Goal: Task Accomplishment & Management: Use online tool/utility

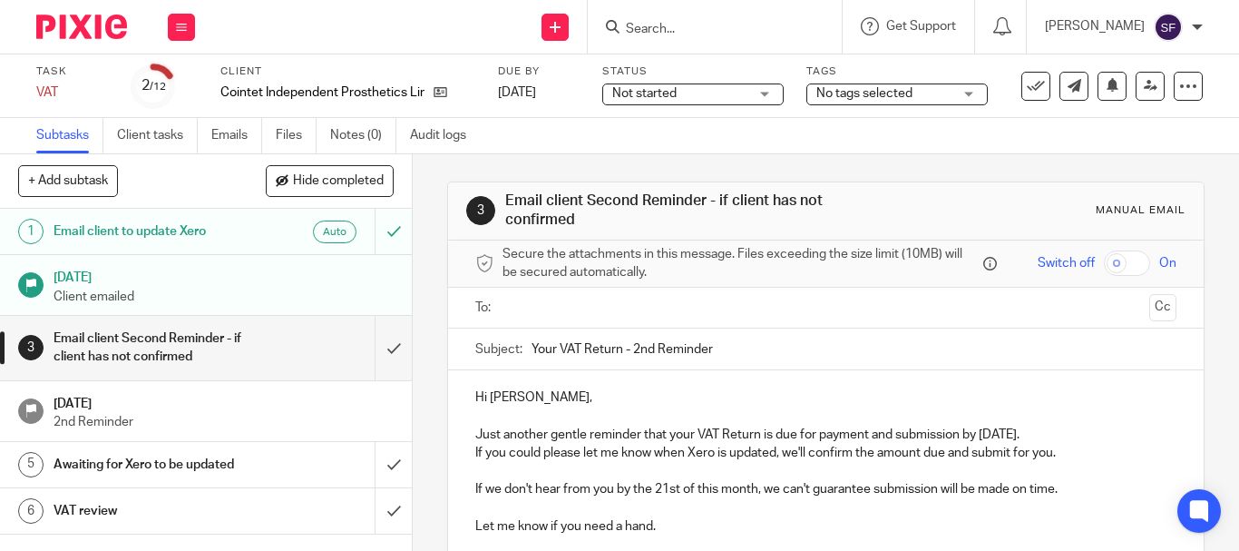
scroll to position [91, 0]
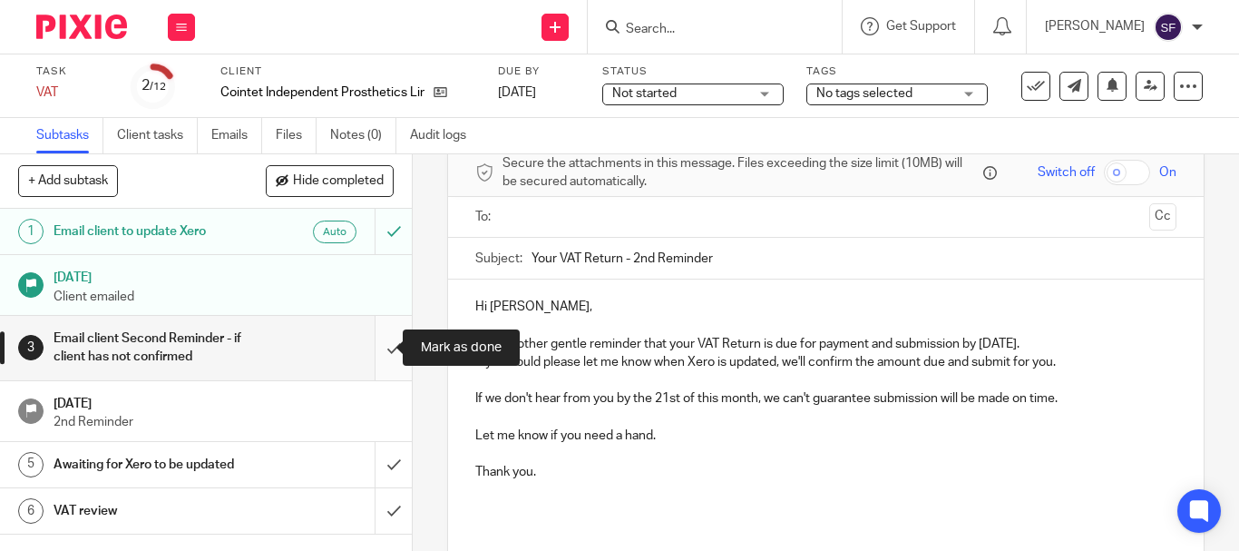
click at [379, 349] on input "submit" at bounding box center [206, 348] width 412 height 64
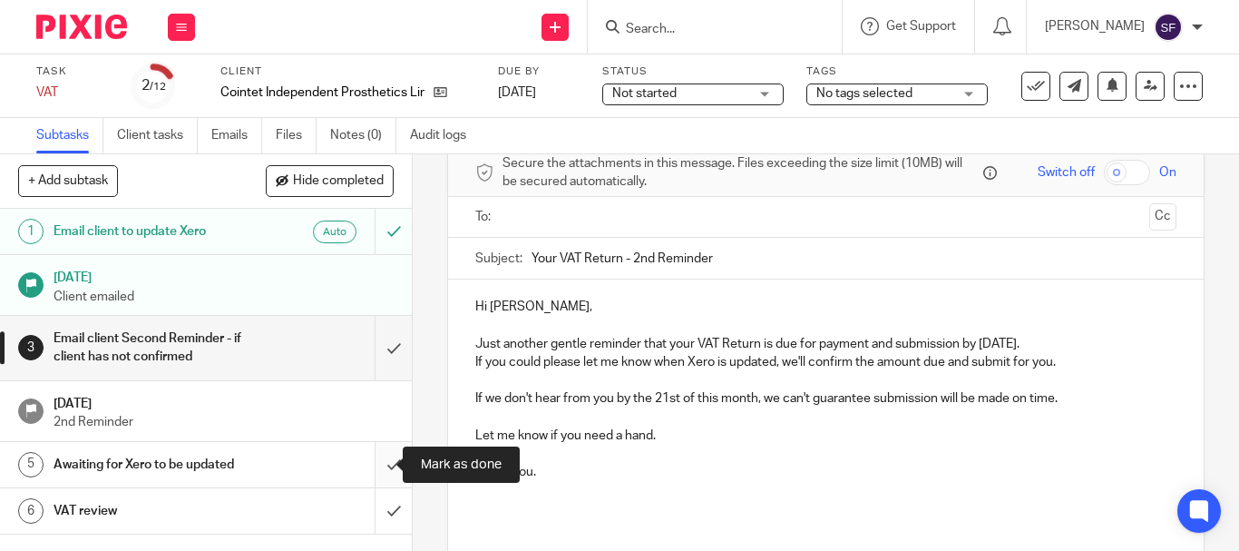
click at [375, 469] on input "submit" at bounding box center [206, 464] width 412 height 45
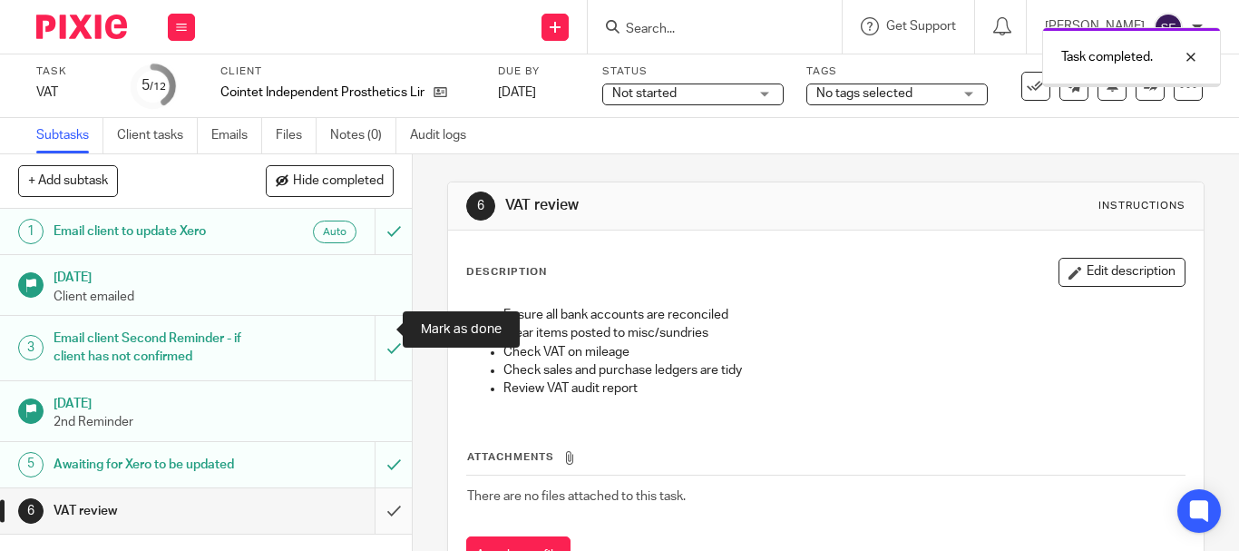
scroll to position [181, 0]
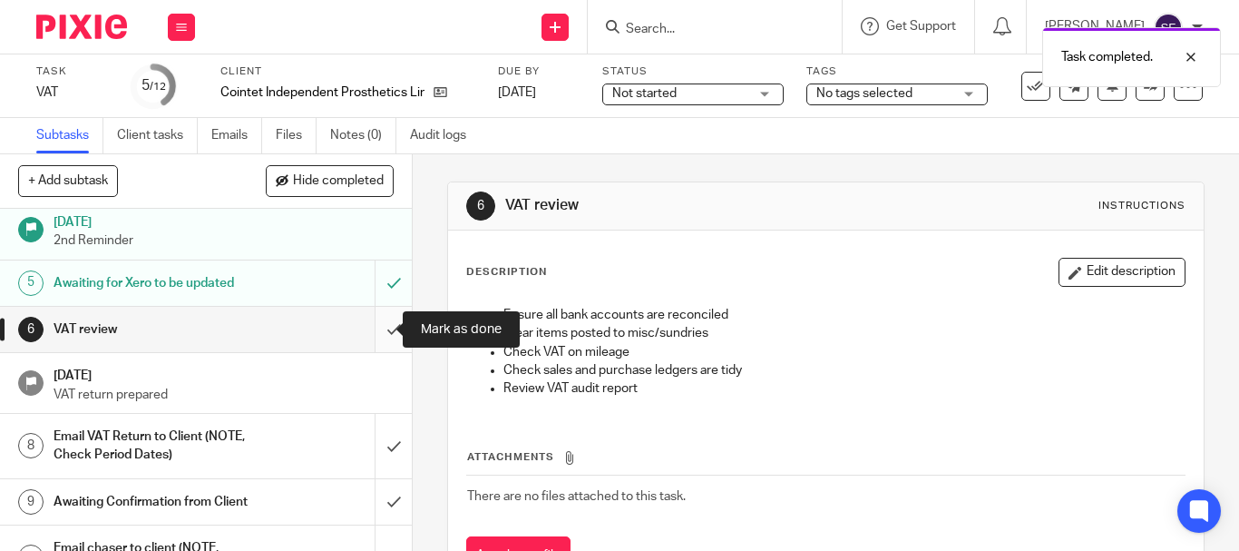
click at [383, 335] on input "submit" at bounding box center [206, 329] width 412 height 45
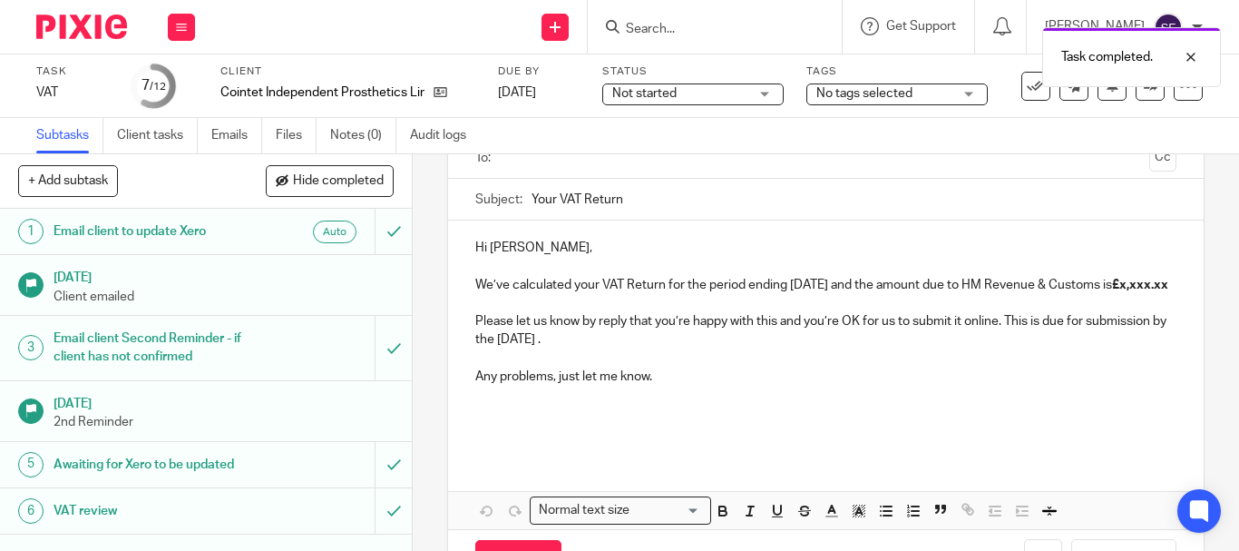
scroll to position [181, 0]
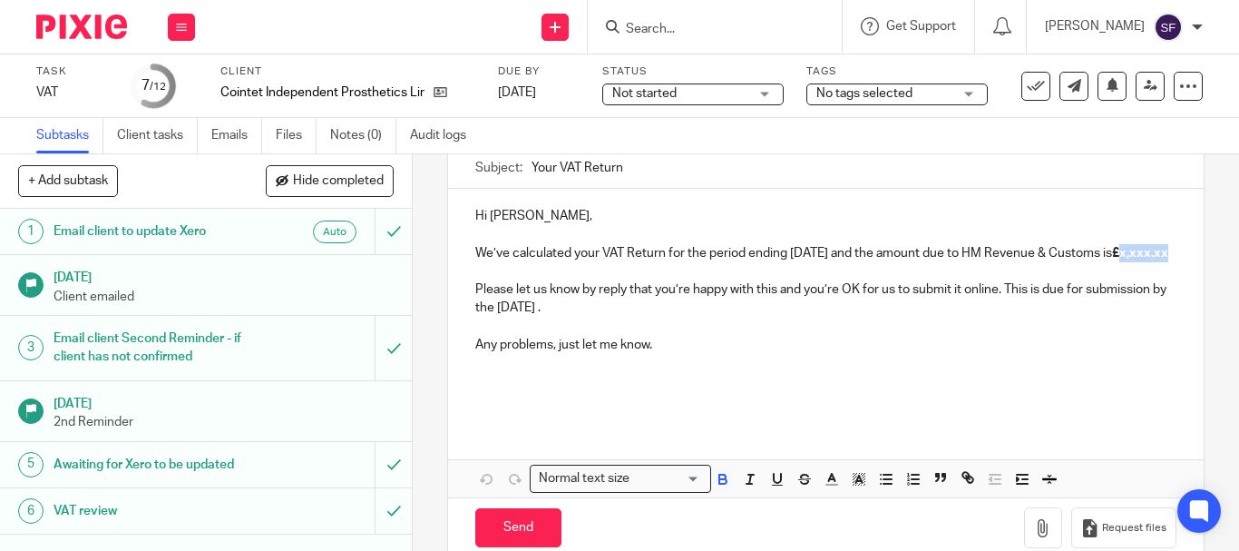
drag, startPoint x: 479, startPoint y: 268, endPoint x: 530, endPoint y: 274, distance: 51.1
click at [530, 262] on p "We’ve calculated your VAT Return for the period ending [DATE] and the amount du…" at bounding box center [825, 253] width 701 height 18
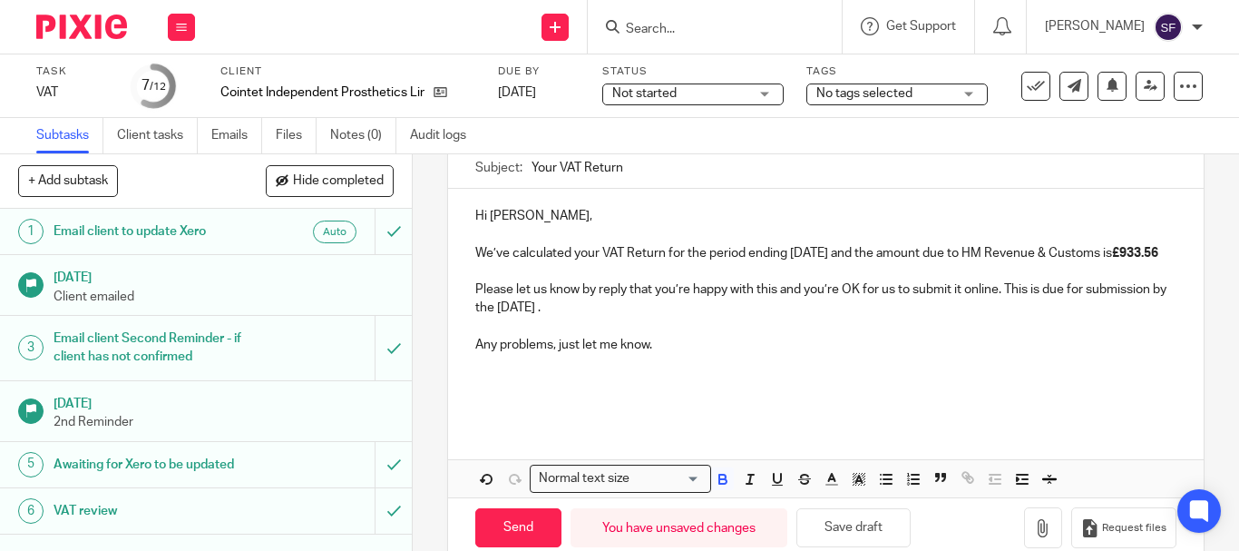
scroll to position [91, 0]
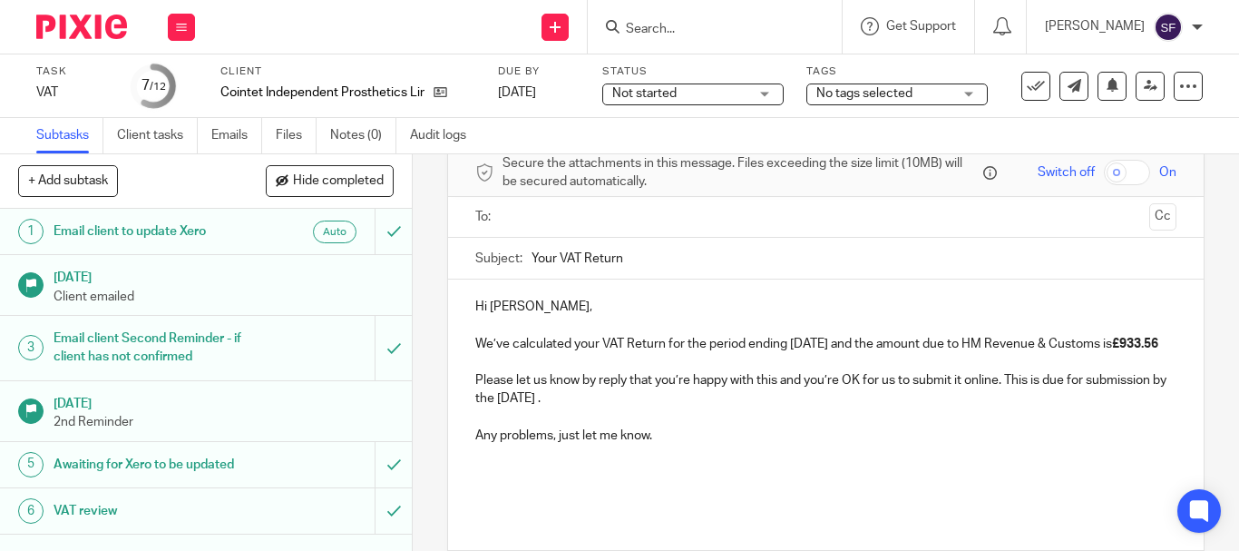
click at [541, 222] on input "text" at bounding box center [825, 217] width 632 height 21
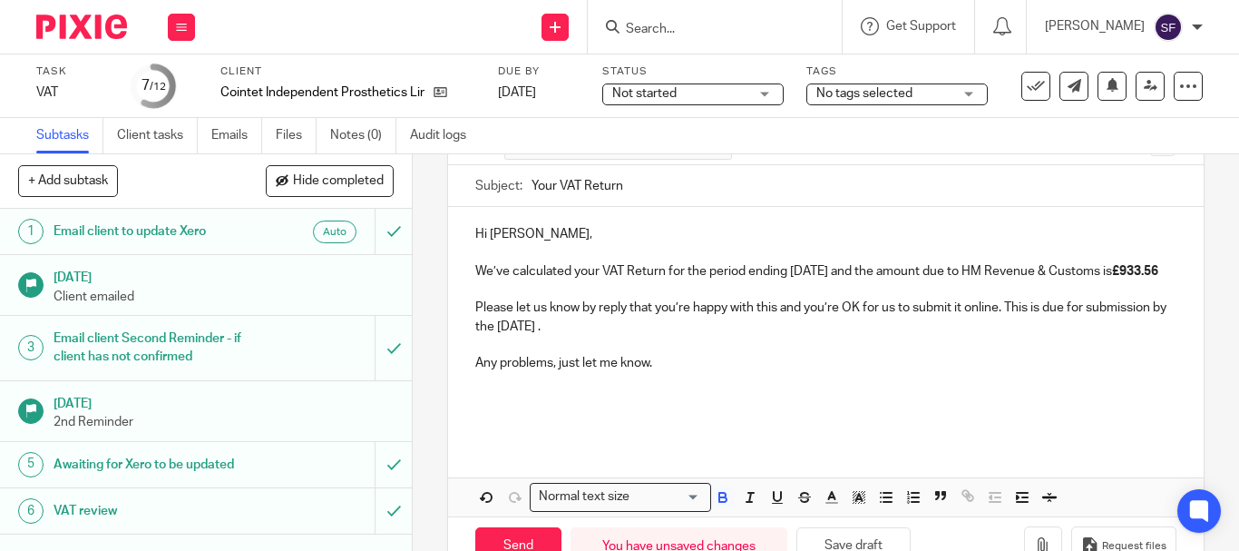
scroll to position [239, 0]
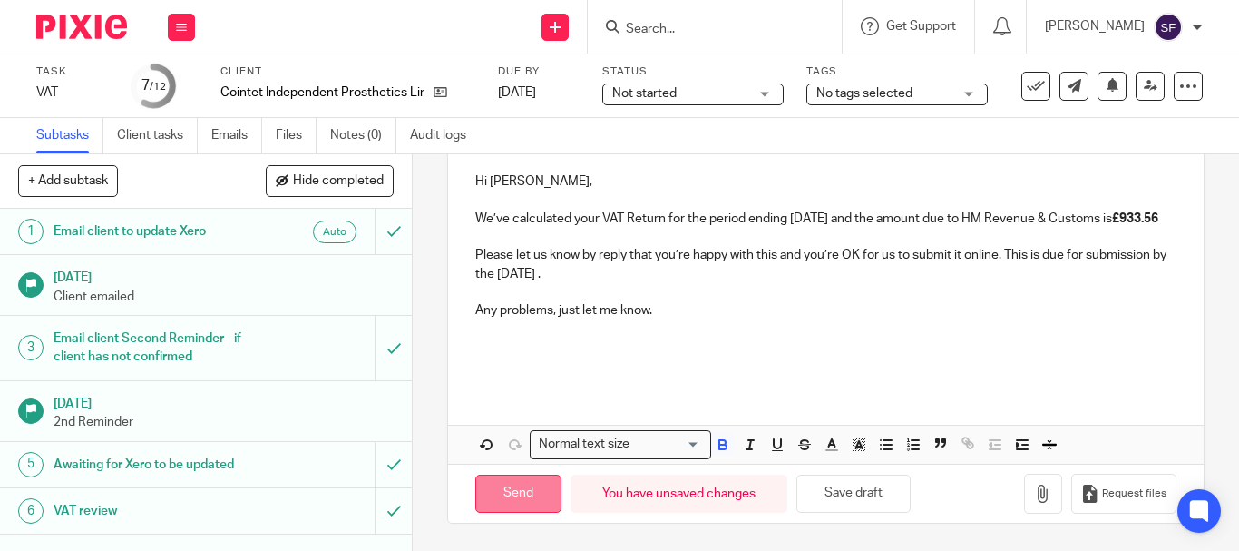
click at [505, 488] on input "Send" at bounding box center [518, 493] width 86 height 39
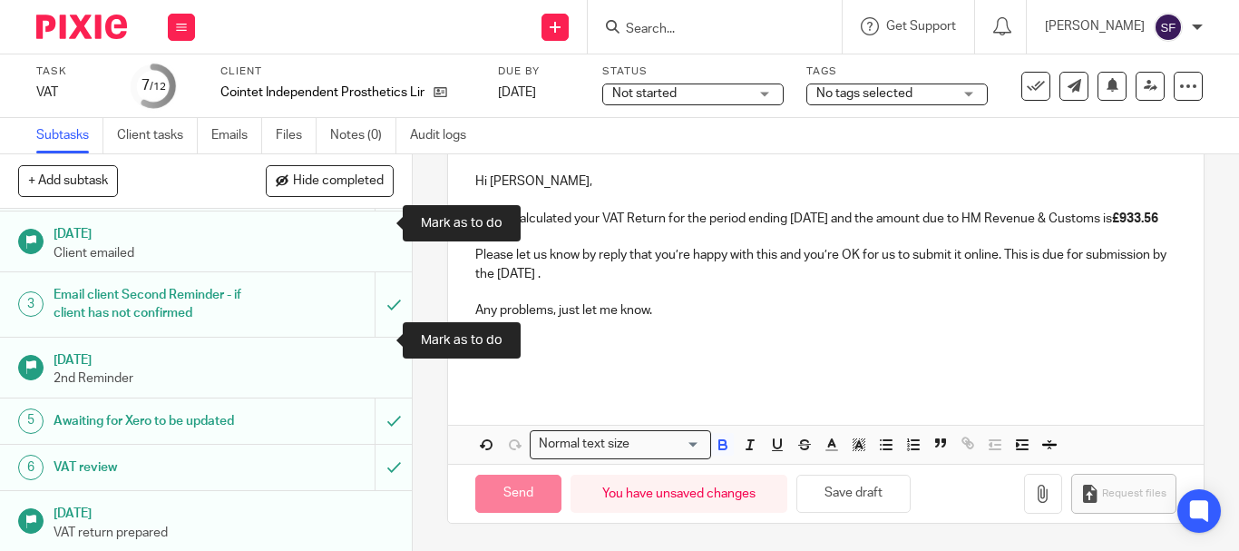
scroll to position [351, 0]
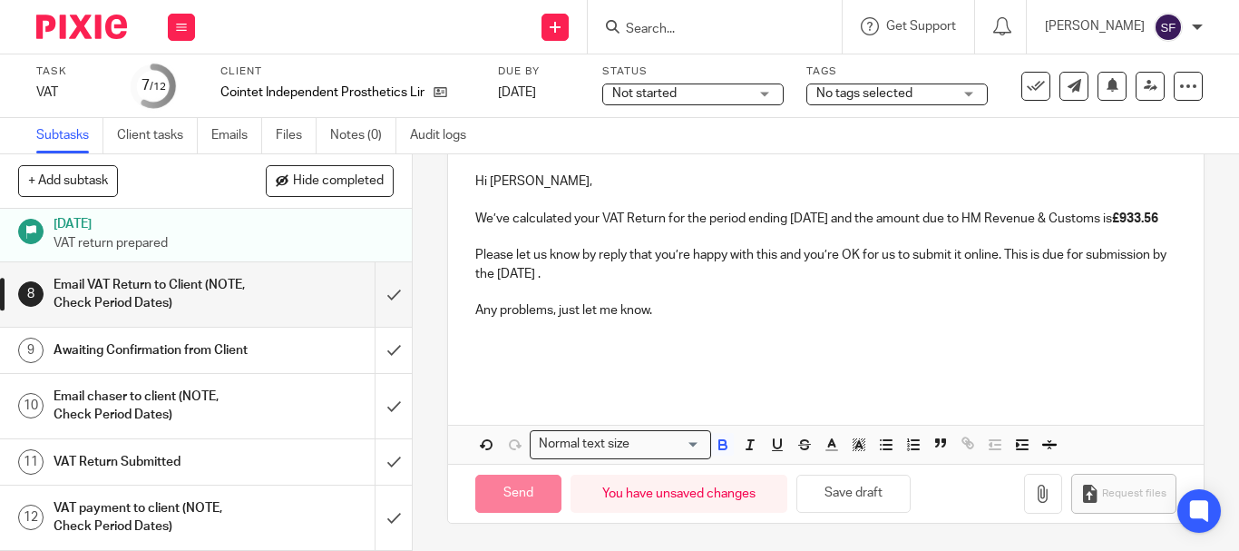
type input "Sent"
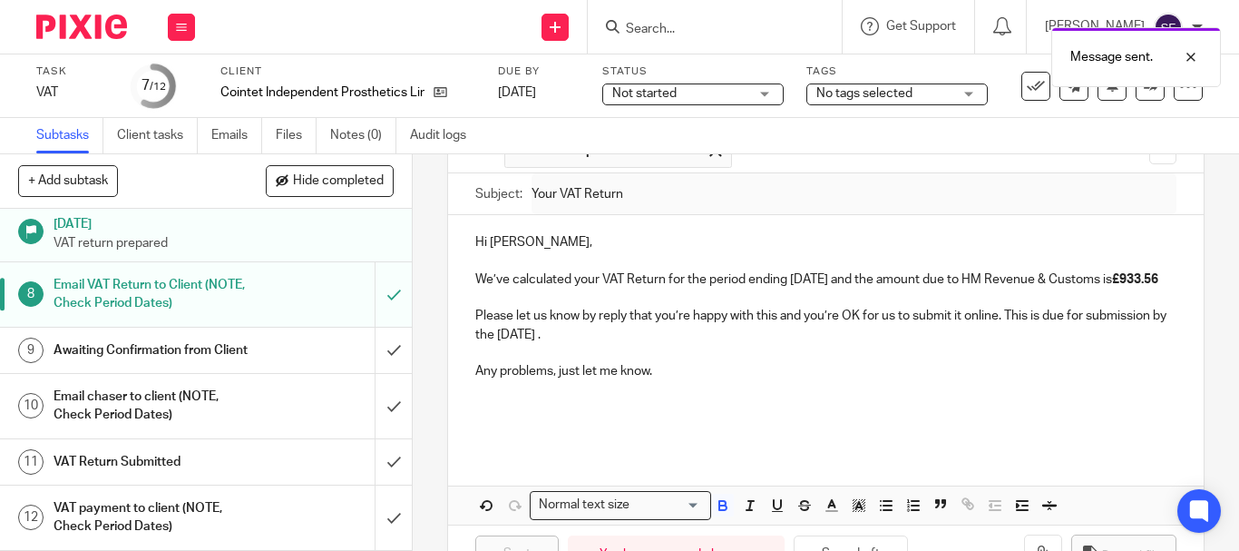
scroll to position [0, 0]
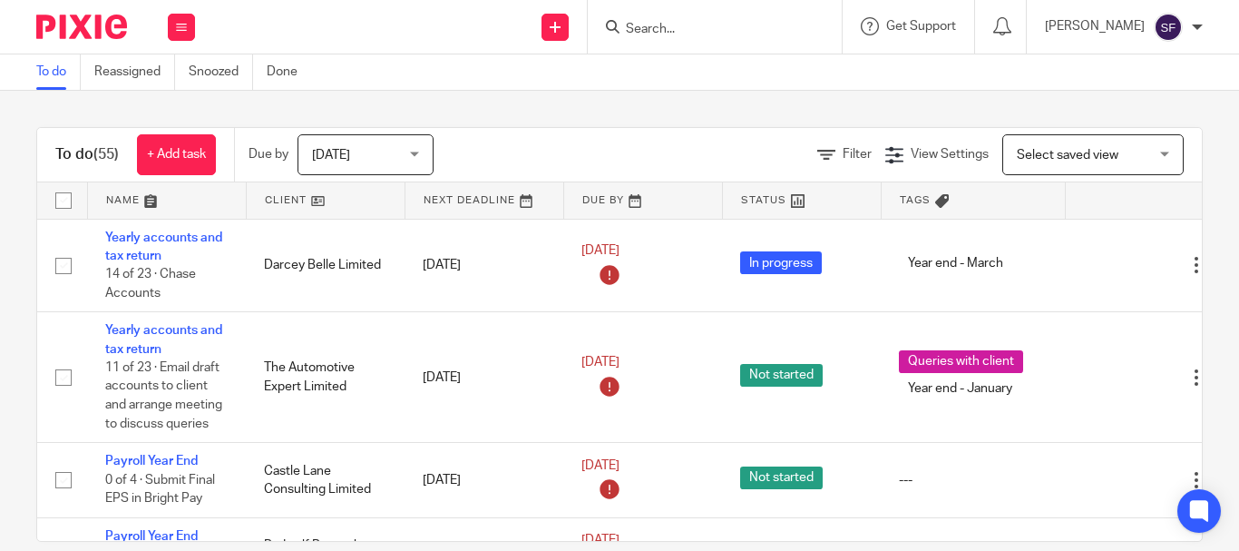
scroll to position [2942, 0]
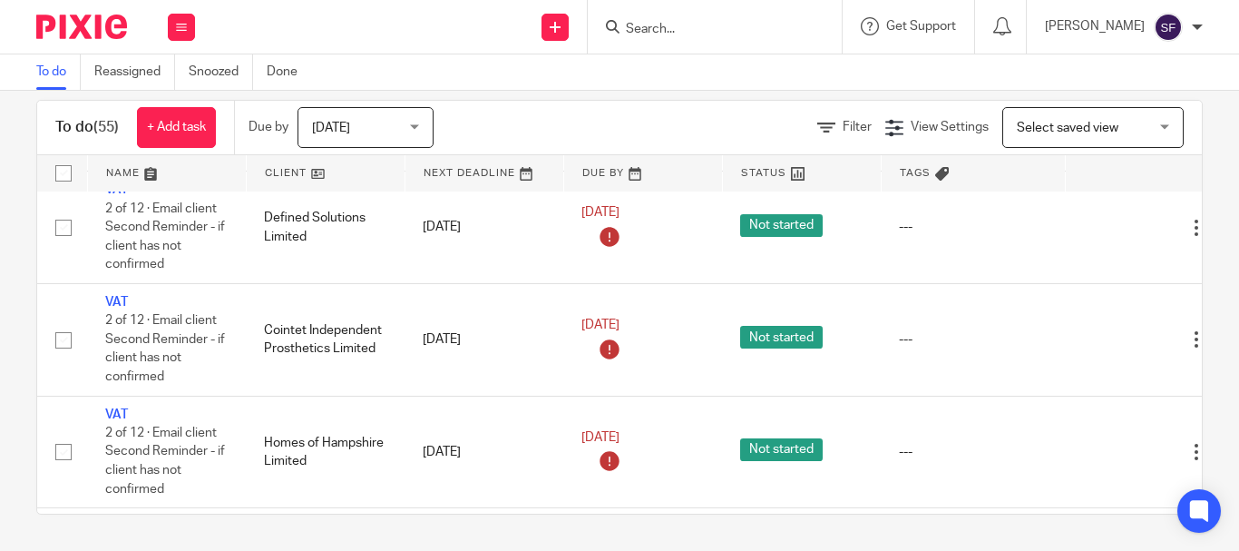
click at [727, 30] on input "Search" at bounding box center [705, 30] width 163 height 16
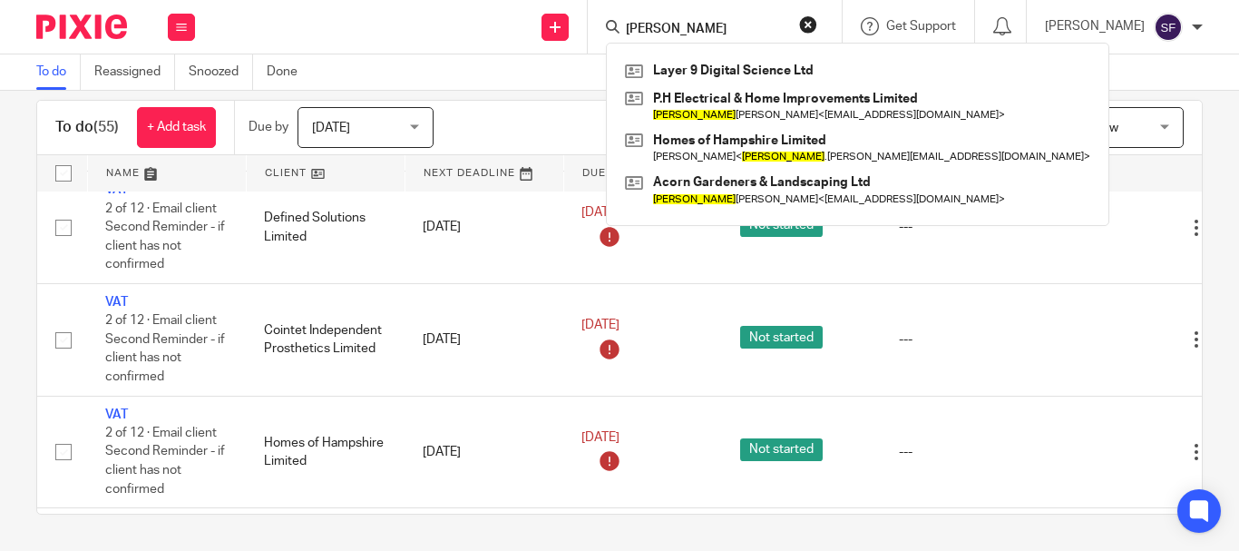
type input "[PERSON_NAME]"
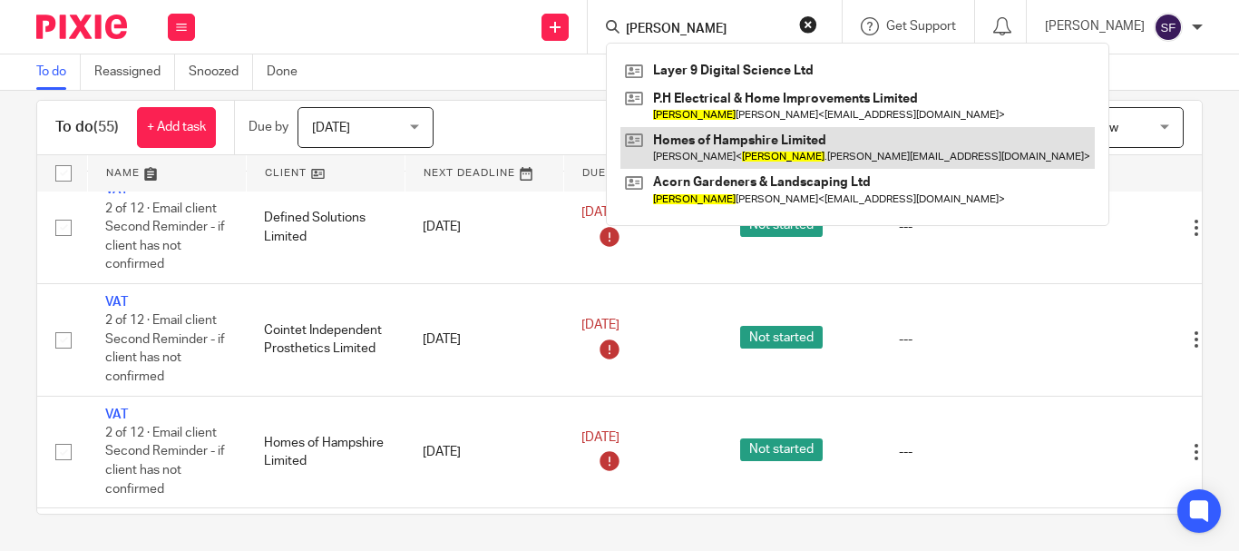
click at [817, 145] on link at bounding box center [857, 148] width 474 height 42
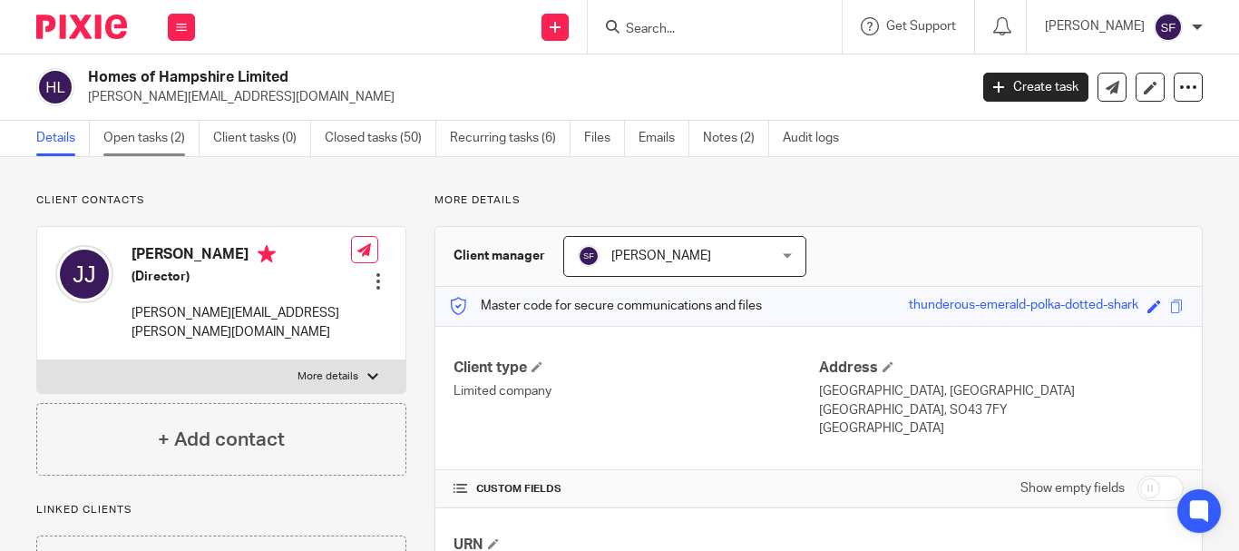
click at [132, 150] on link "Open tasks (2)" at bounding box center [151, 138] width 96 height 35
